Goal: Task Accomplishment & Management: Use online tool/utility

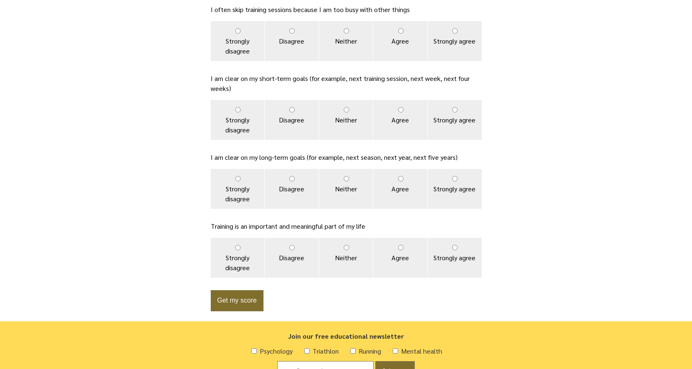
scroll to position [540, 0]
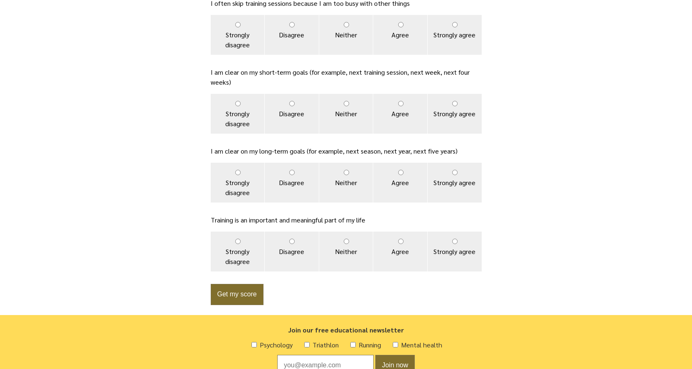
click at [262, 254] on label "Strongly disagree" at bounding box center [238, 252] width 54 height 40
click at [241, 244] on input "Strongly disagree" at bounding box center [237, 241] width 5 height 5
radio input "true"
click at [386, 196] on label "Agree" at bounding box center [400, 183] width 54 height 40
click at [398, 175] on input "Agree" at bounding box center [400, 172] width 5 height 5
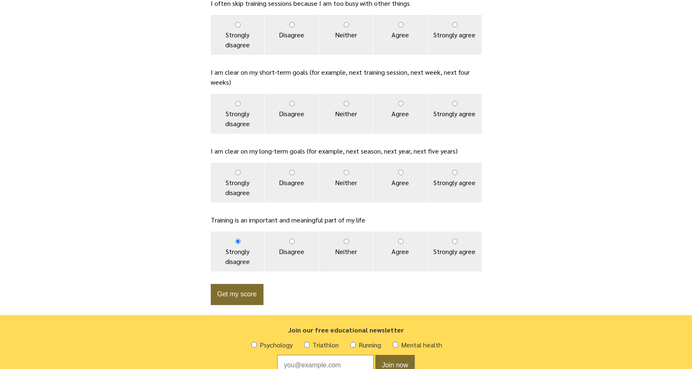
radio input "true"
click at [352, 115] on label "Neither" at bounding box center [346, 114] width 54 height 40
click at [349, 106] on input "Neither" at bounding box center [346, 103] width 5 height 5
radio input "true"
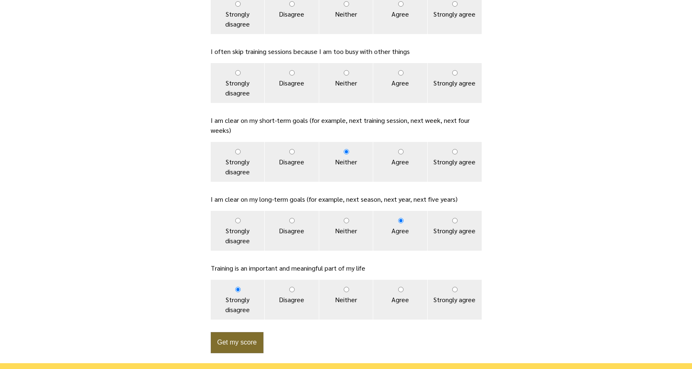
scroll to position [415, 0]
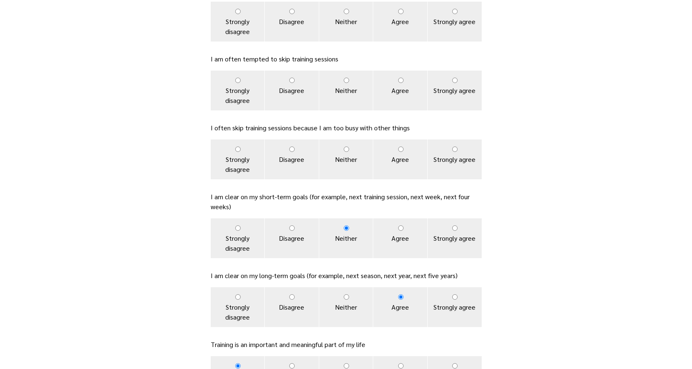
click at [311, 149] on label "Disagree" at bounding box center [292, 160] width 54 height 40
click at [295, 149] on input "Disagree" at bounding box center [291, 149] width 5 height 5
radio input "true"
click at [406, 87] on label "Agree" at bounding box center [400, 91] width 54 height 40
click at [403, 83] on input "Agree" at bounding box center [400, 80] width 5 height 5
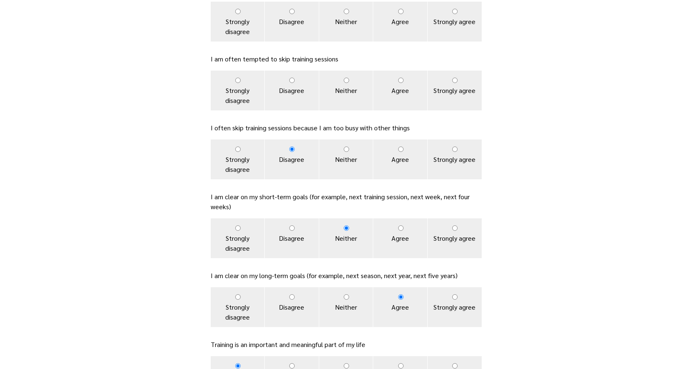
radio input "true"
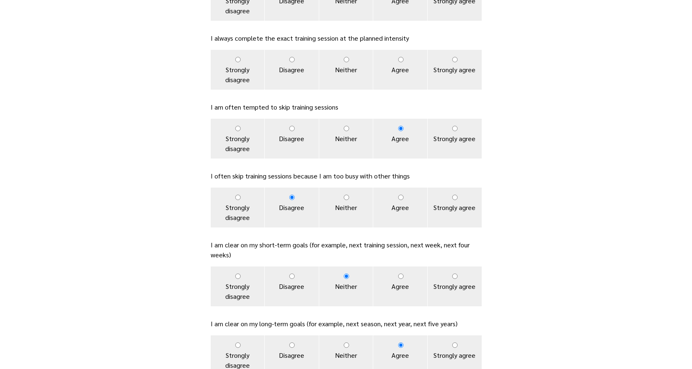
scroll to position [291, 0]
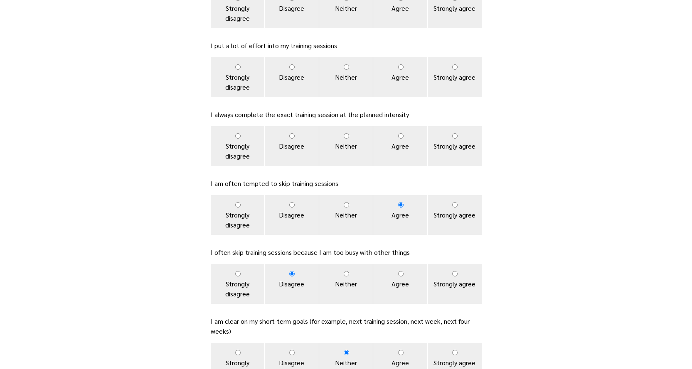
click at [340, 140] on label "Neither" at bounding box center [346, 146] width 54 height 40
click at [344, 139] on input "Neither" at bounding box center [346, 135] width 5 height 5
radio input "true"
click at [294, 61] on label "Disagree" at bounding box center [292, 77] width 54 height 40
click at [294, 64] on input "Disagree" at bounding box center [291, 66] width 5 height 5
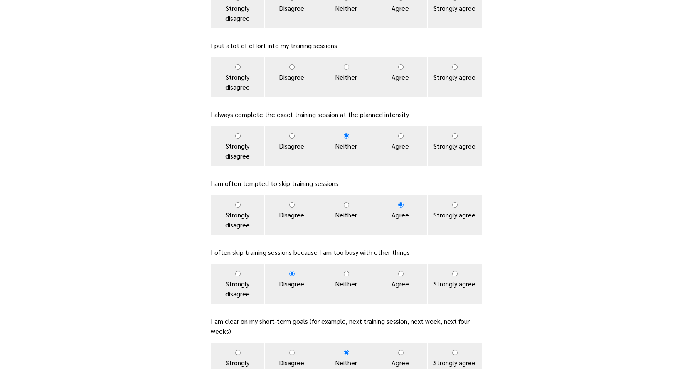
radio input "true"
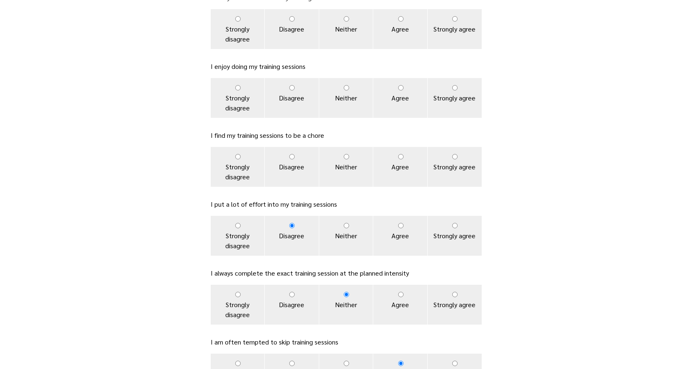
scroll to position [125, 0]
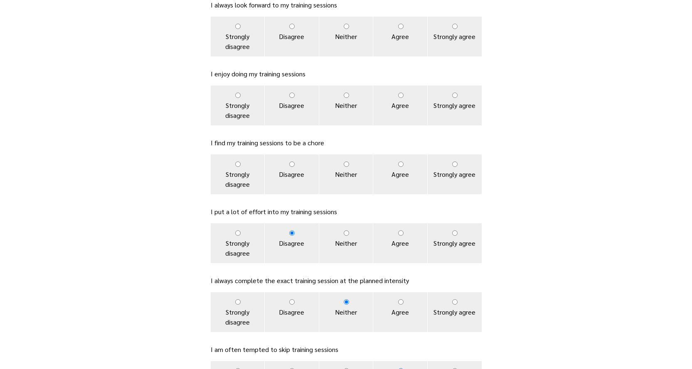
drag, startPoint x: 354, startPoint y: 106, endPoint x: 339, endPoint y: 181, distance: 76.6
click at [349, 124] on label "Neither" at bounding box center [346, 106] width 54 height 40
drag, startPoint x: 339, startPoint y: 188, endPoint x: 346, endPoint y: 164, distance: 24.7
click at [339, 187] on label "Neither" at bounding box center [346, 175] width 54 height 40
click at [344, 167] on input "Neither" at bounding box center [346, 164] width 5 height 5
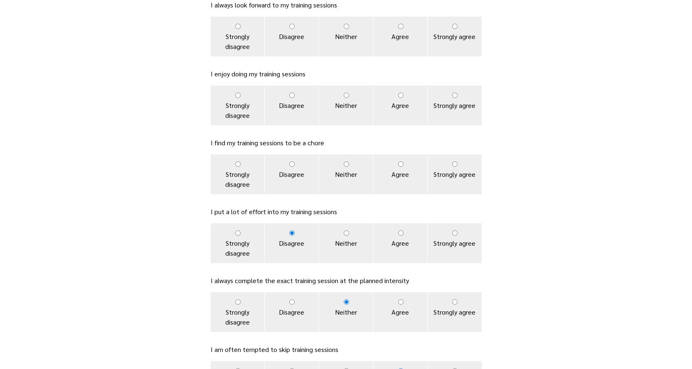
radio input "true"
click at [348, 161] on label "Neither" at bounding box center [346, 175] width 54 height 40
click at [348, 162] on input "Neither" at bounding box center [346, 164] width 5 height 5
click at [349, 89] on label "Neither" at bounding box center [346, 106] width 54 height 40
click at [349, 93] on input "Neither" at bounding box center [346, 95] width 5 height 5
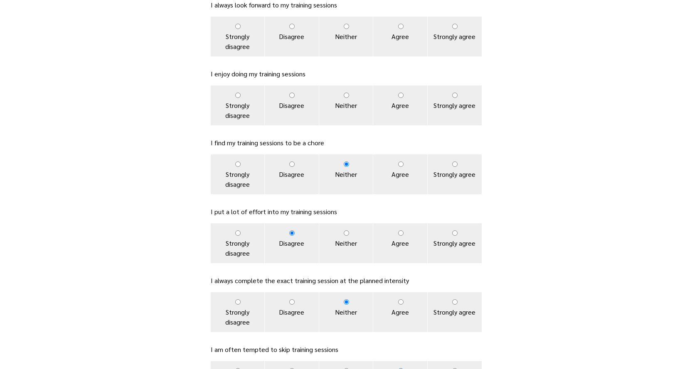
radio input "true"
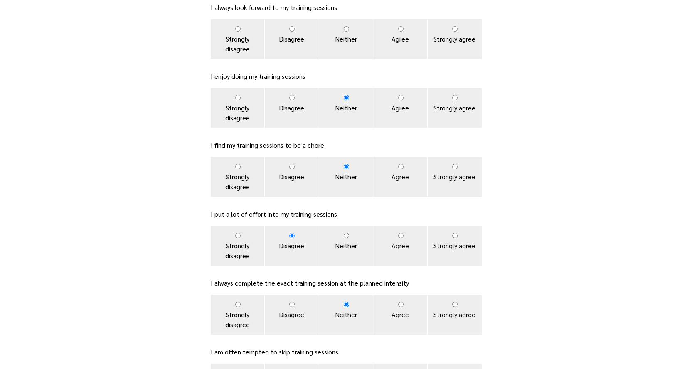
scroll to position [0, 0]
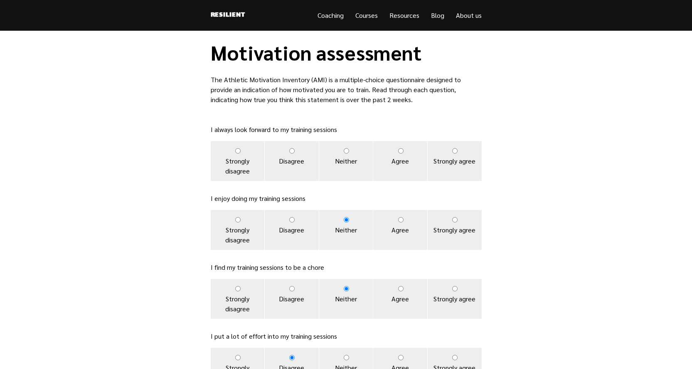
click at [442, 170] on label "Strongly agree" at bounding box center [454, 161] width 54 height 40
click at [452, 154] on input "Strongly agree" at bounding box center [454, 150] width 5 height 5
radio input "true"
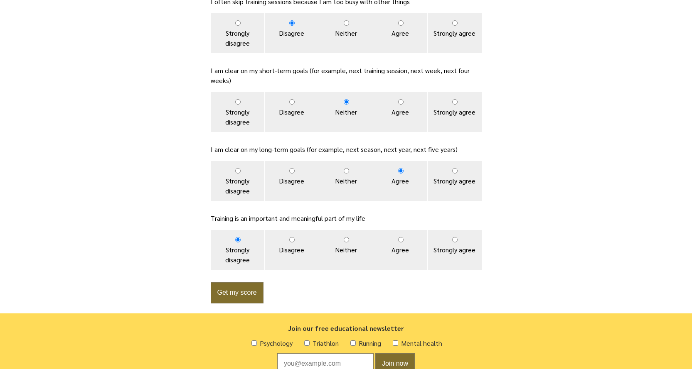
scroll to position [626, 0]
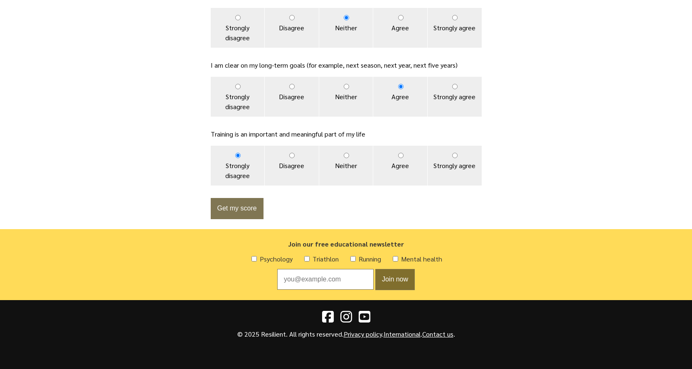
click at [233, 209] on button "Get my score" at bounding box center [237, 208] width 53 height 21
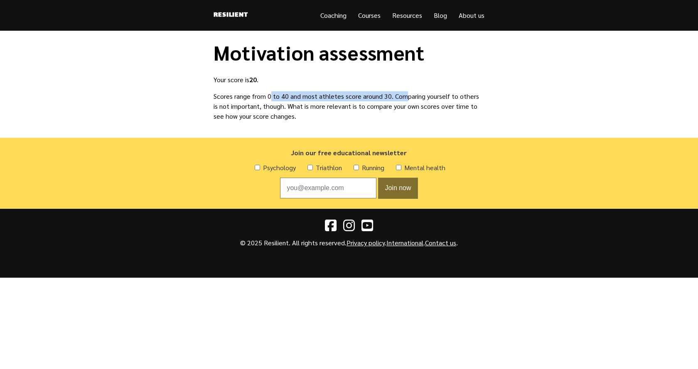
drag, startPoint x: 245, startPoint y: 96, endPoint x: 376, endPoint y: 100, distance: 131.8
click at [376, 100] on p "Scores range from 0 to 40 and most athletes score around 30. Comparing yourself…" at bounding box center [349, 106] width 271 height 30
drag, startPoint x: 380, startPoint y: 99, endPoint x: 419, endPoint y: 98, distance: 39.1
click at [419, 98] on p "Scores range from 0 to 40 and most athletes score around 30. Comparing yourself…" at bounding box center [349, 106] width 271 height 30
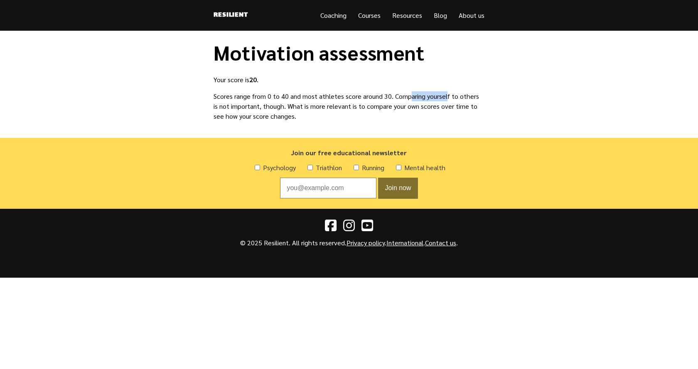
click at [419, 98] on p "Scores range from 0 to 40 and most athletes score around 30. Comparing yourself…" at bounding box center [349, 106] width 271 height 30
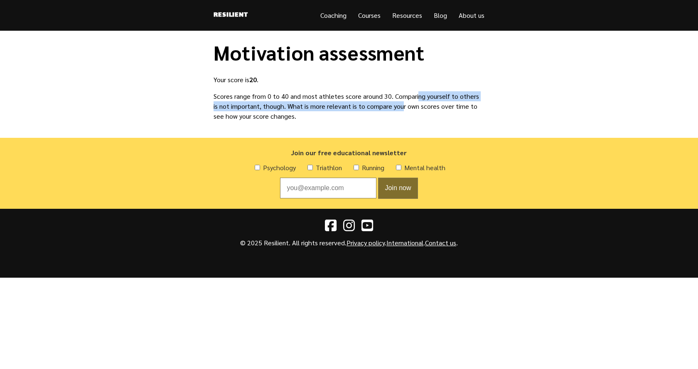
drag, startPoint x: 390, startPoint y: 95, endPoint x: 366, endPoint y: 109, distance: 27.9
click at [366, 109] on p "Scores range from 0 to 40 and most athletes score around 30. Comparing yourself…" at bounding box center [349, 106] width 271 height 30
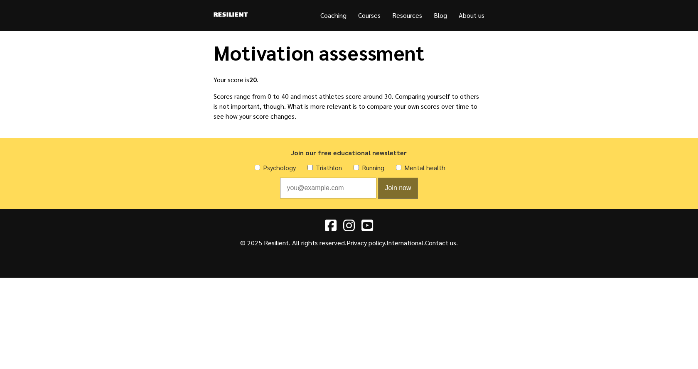
drag, startPoint x: 331, startPoint y: 119, endPoint x: 229, endPoint y: 101, distance: 102.9
click at [229, 101] on p "Scores range from 0 to 40 and most athletes score around 30. Comparing yourself…" at bounding box center [349, 106] width 271 height 30
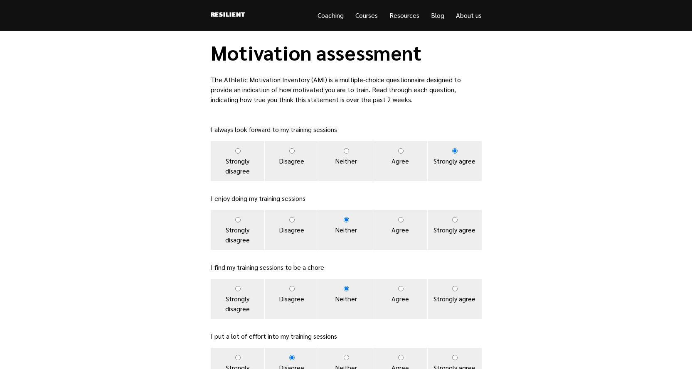
scroll to position [626, 0]
